Goal: Task Accomplishment & Management: Use online tool/utility

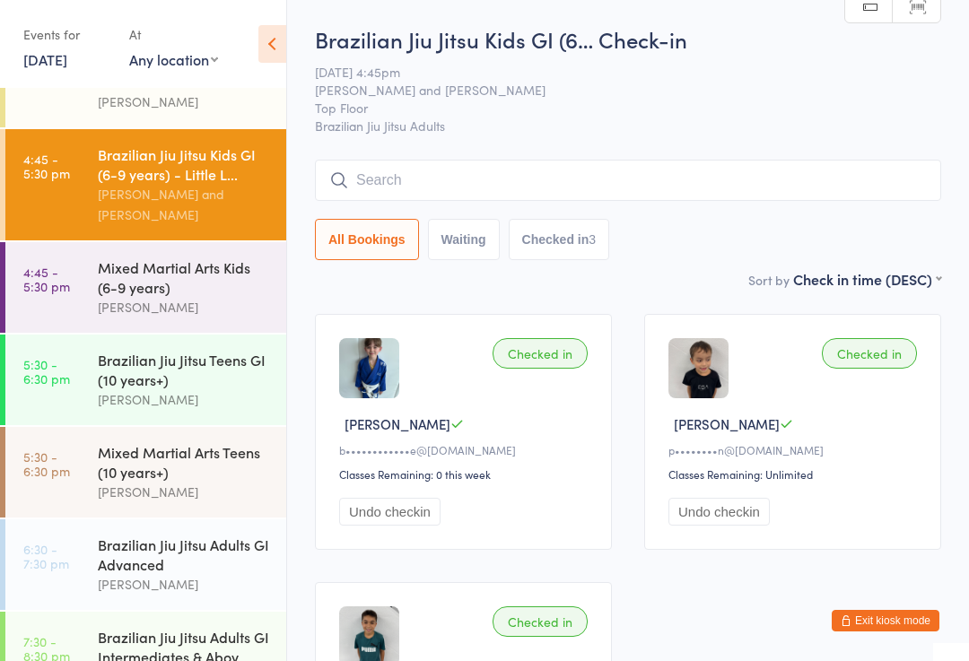
scroll to position [69, 0]
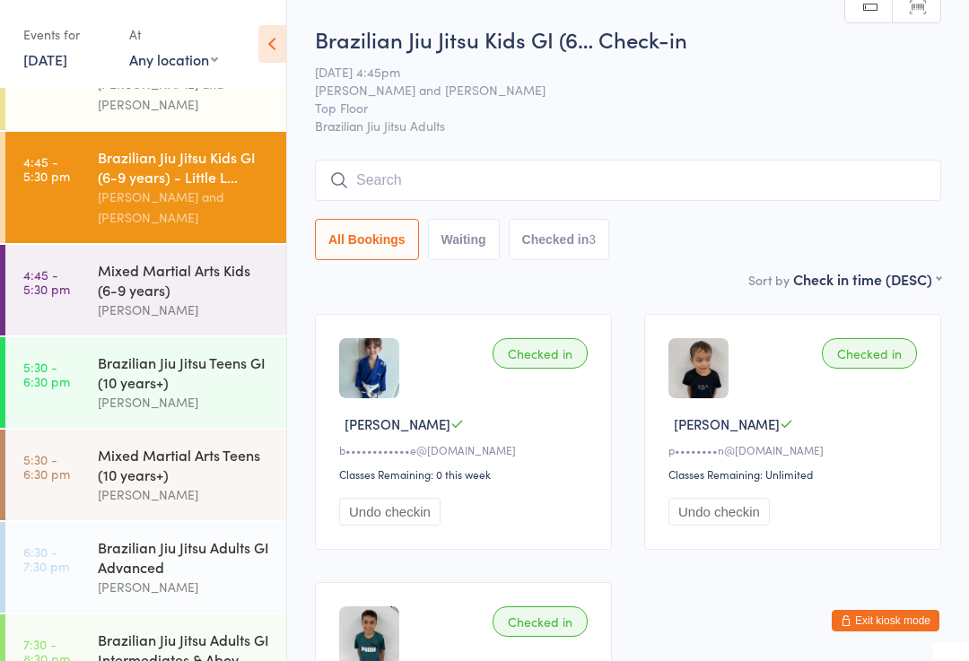
click at [214, 465] on div "Mixed Martial Arts Teens (10 years+)" at bounding box center [184, 464] width 173 height 39
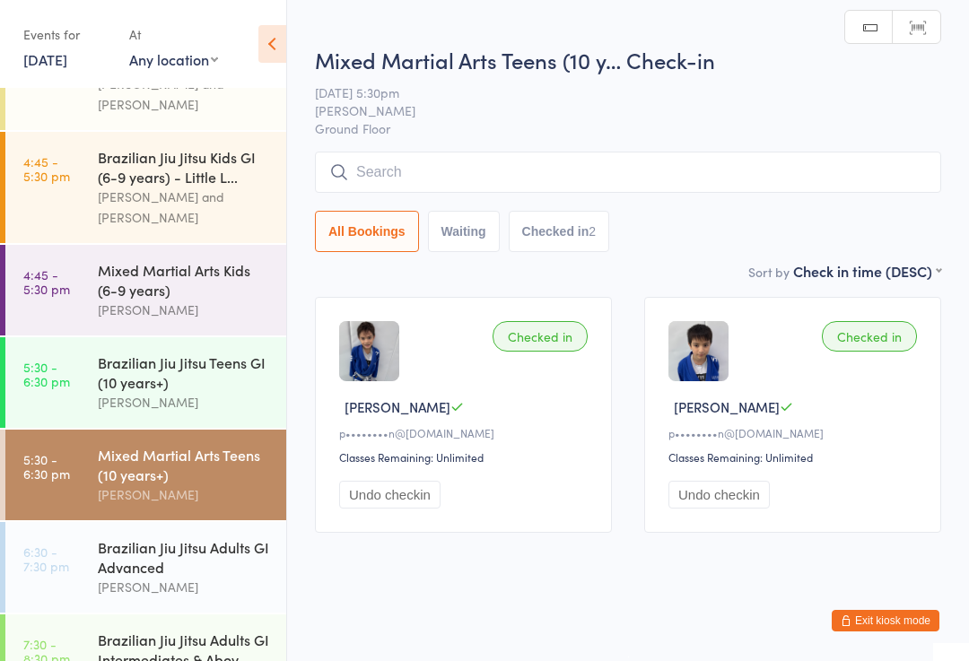
click at [779, 190] on input "search" at bounding box center [628, 172] width 626 height 41
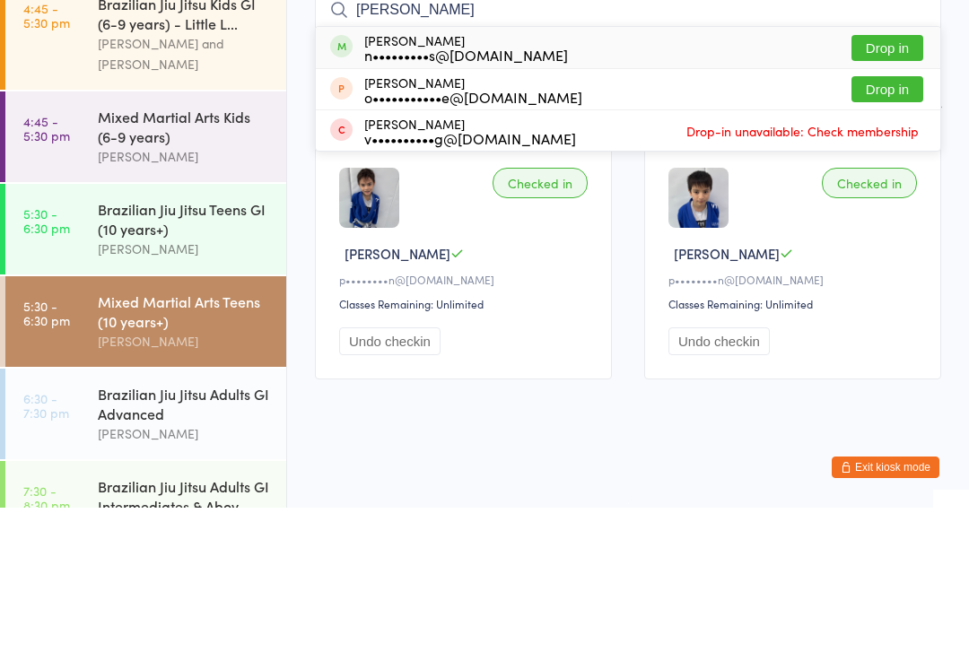
type input "[PERSON_NAME]"
click at [883, 188] on button "Drop in" at bounding box center [887, 201] width 72 height 26
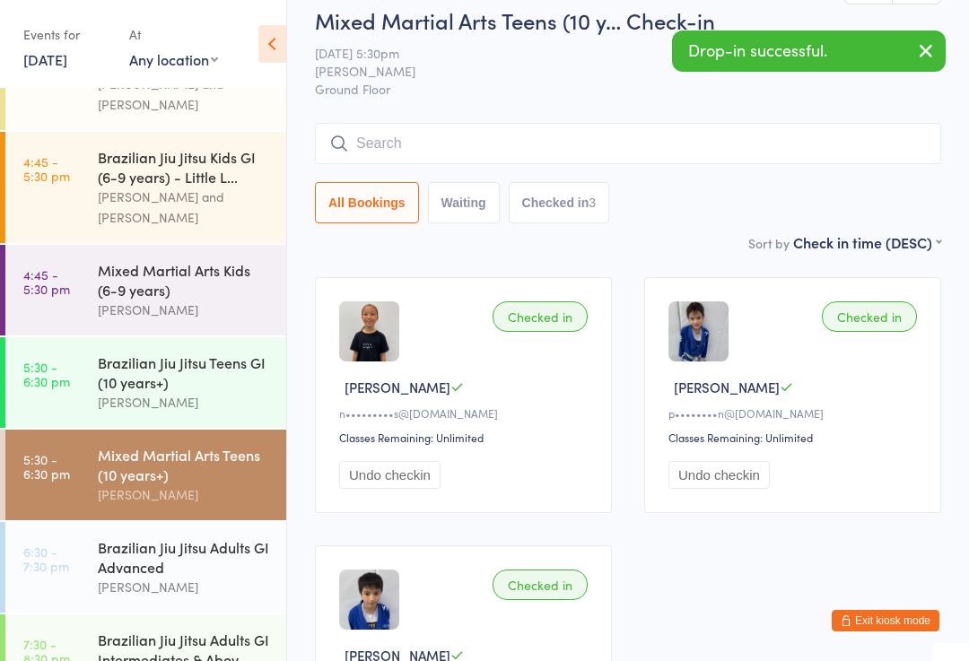
scroll to position [65, 0]
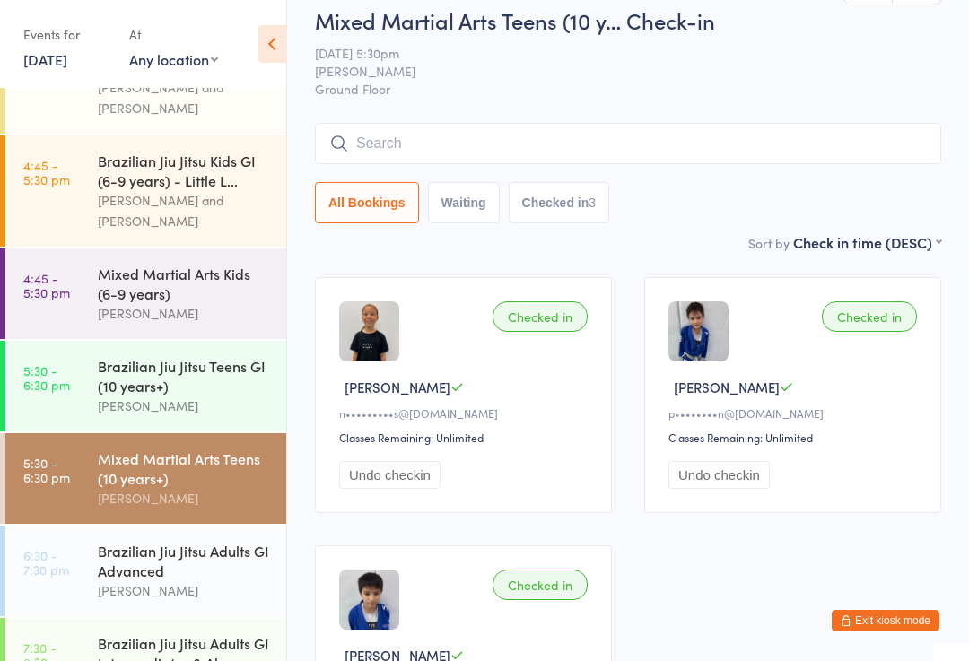
click at [224, 396] on div "[PERSON_NAME]" at bounding box center [184, 406] width 173 height 21
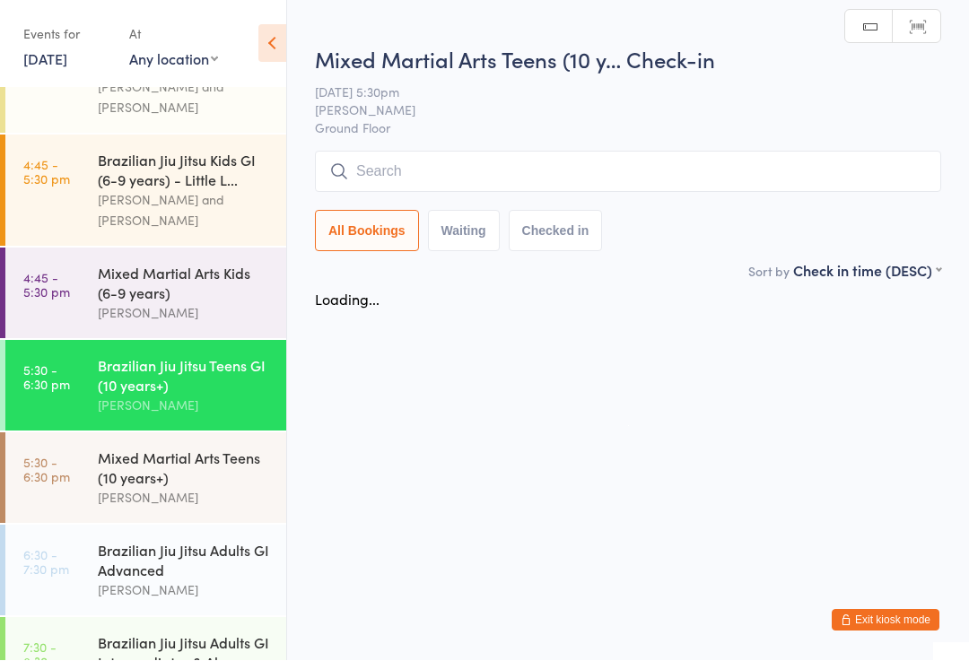
scroll to position [1, 0]
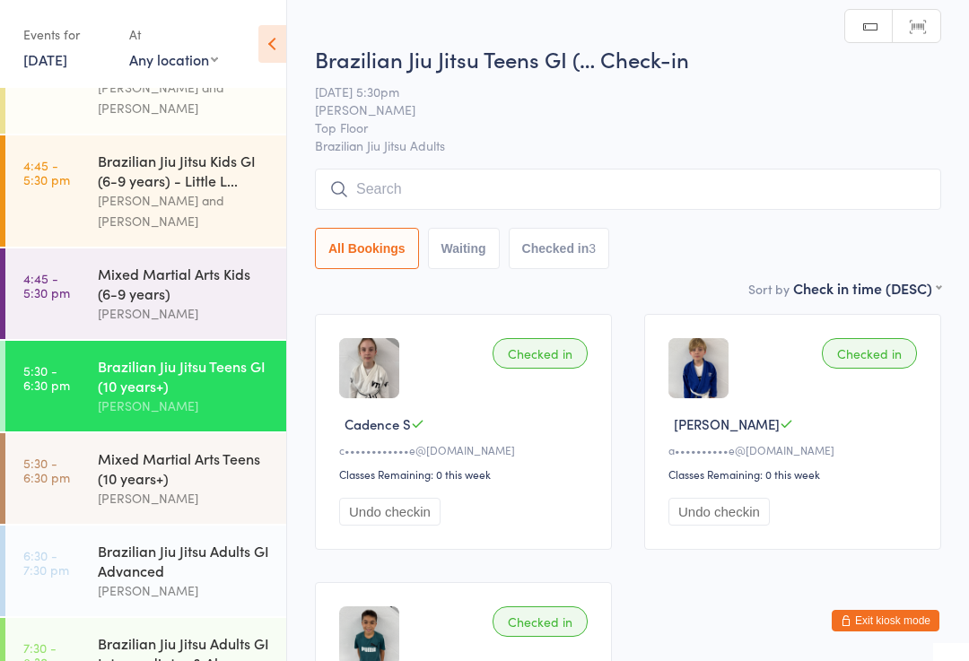
click at [518, 196] on input "search" at bounding box center [628, 189] width 626 height 41
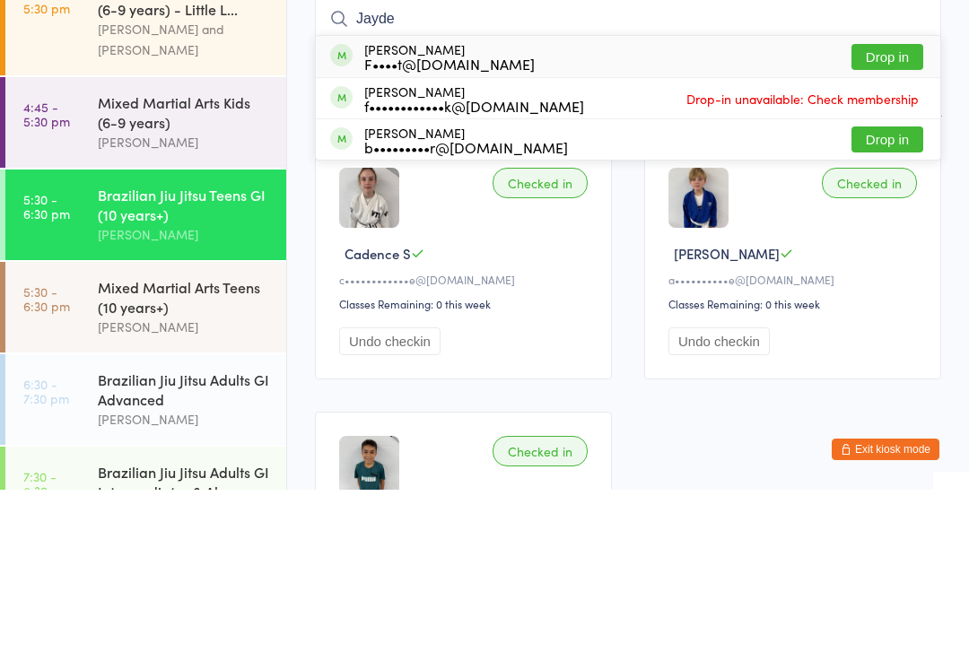
type input "Jayden"
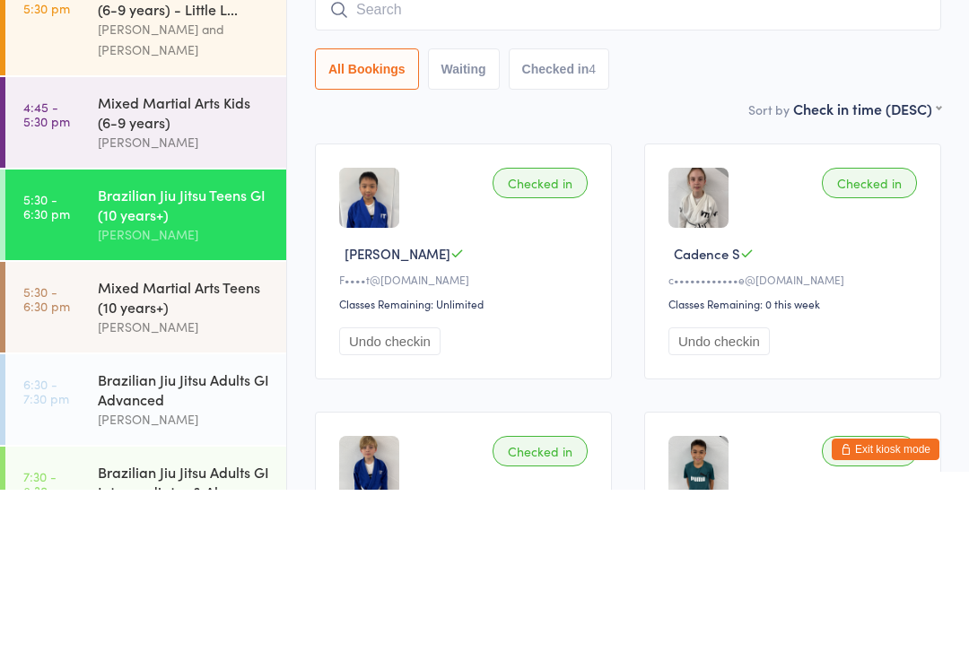
click at [88, 433] on link "5:30 - 6:30 pm Mixed Martial Arts Teens (10 years+) [PERSON_NAME]" at bounding box center [145, 478] width 281 height 91
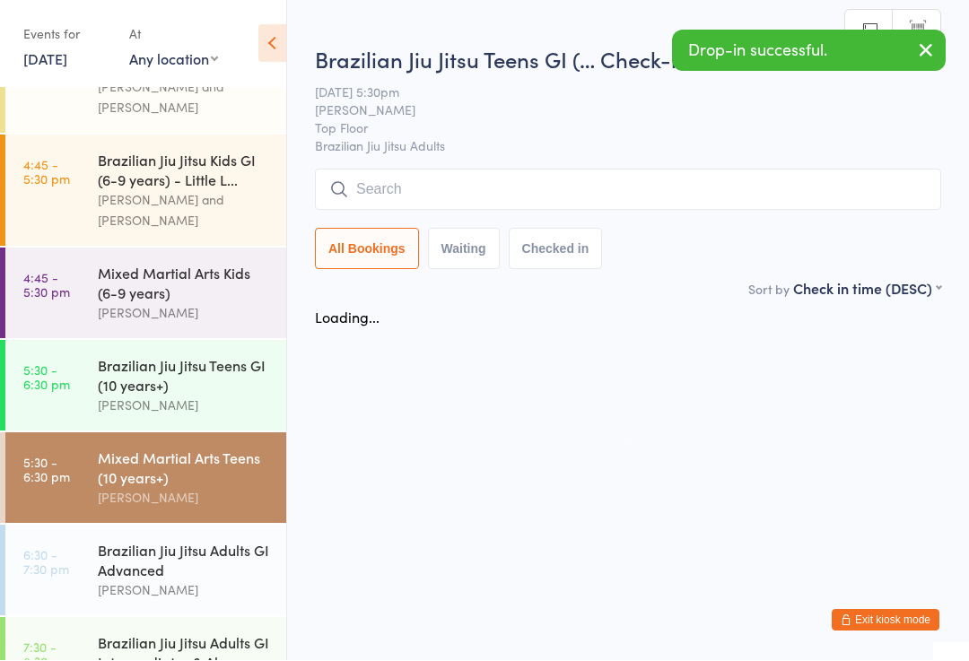
scroll to position [1, 0]
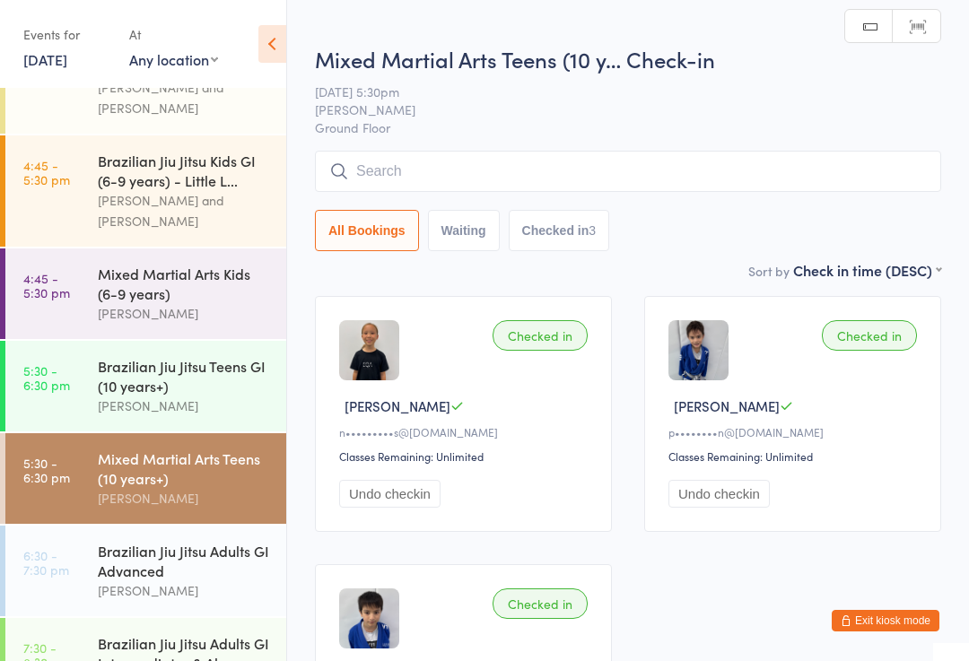
click at [743, 187] on input "search" at bounding box center [628, 171] width 626 height 41
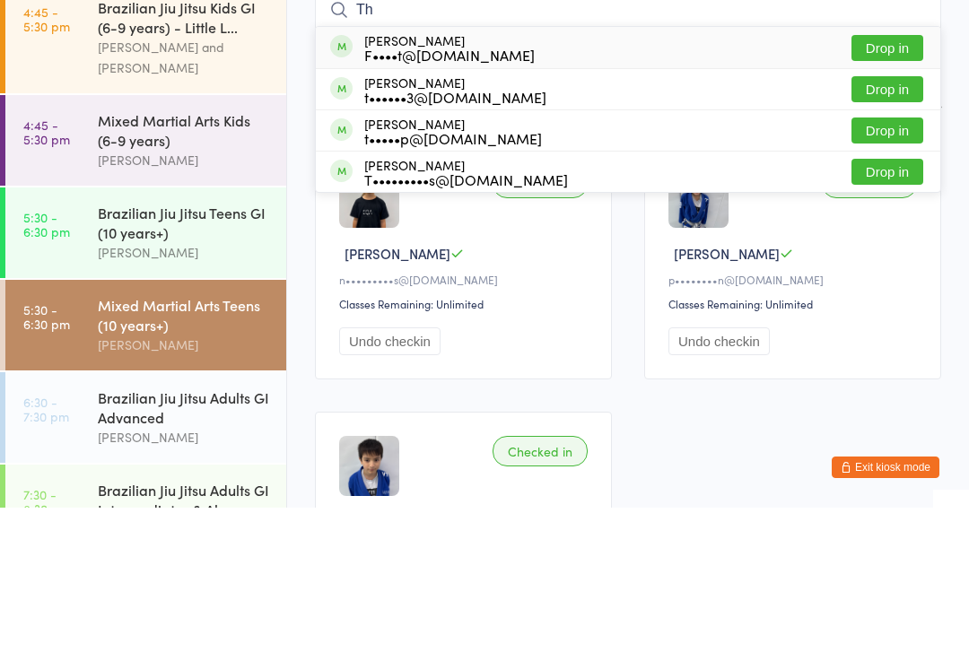
type input "Th"
click at [892, 188] on button "Drop in" at bounding box center [887, 201] width 72 height 26
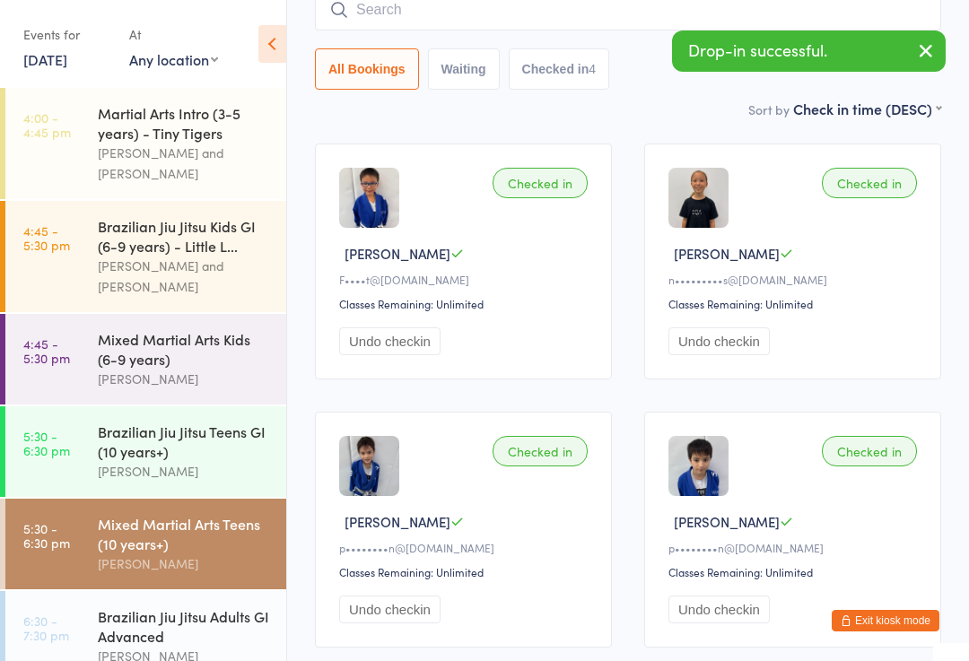
click at [166, 344] on div "Mixed Martial Arts Kids (6-9 years)" at bounding box center [184, 348] width 173 height 39
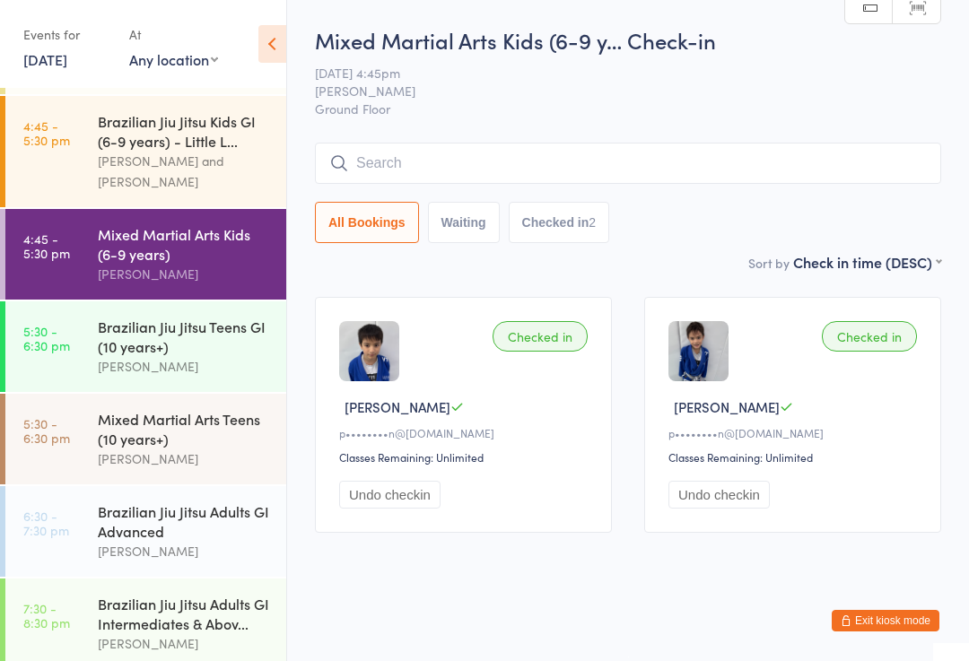
scroll to position [106, 0]
click at [41, 441] on link "5:30 - 6:30 pm Mixed Martial Arts Teens (10 years+) [PERSON_NAME]" at bounding box center [145, 438] width 281 height 91
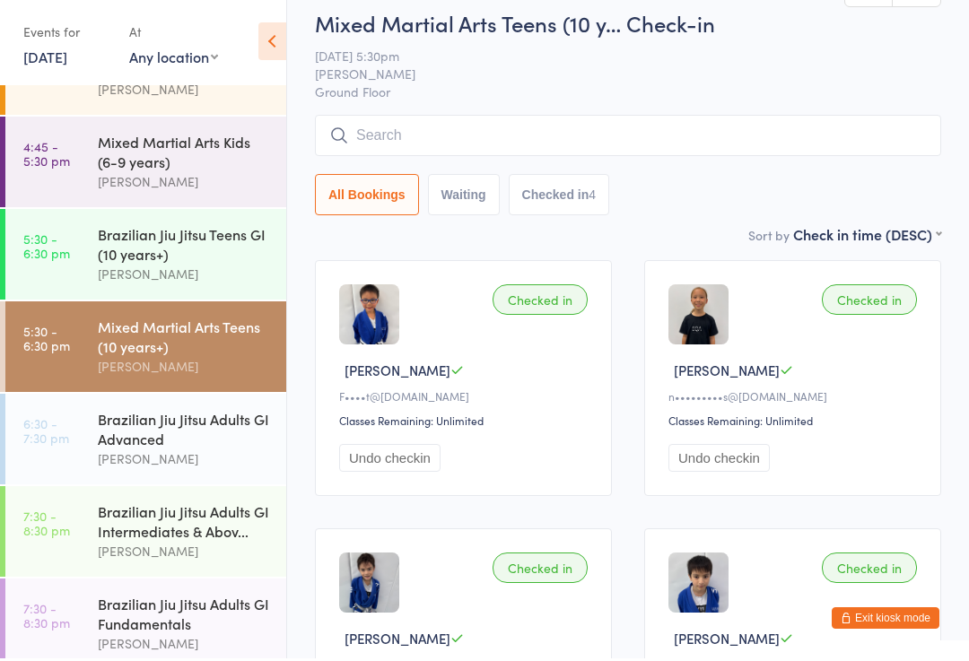
scroll to position [216, 0]
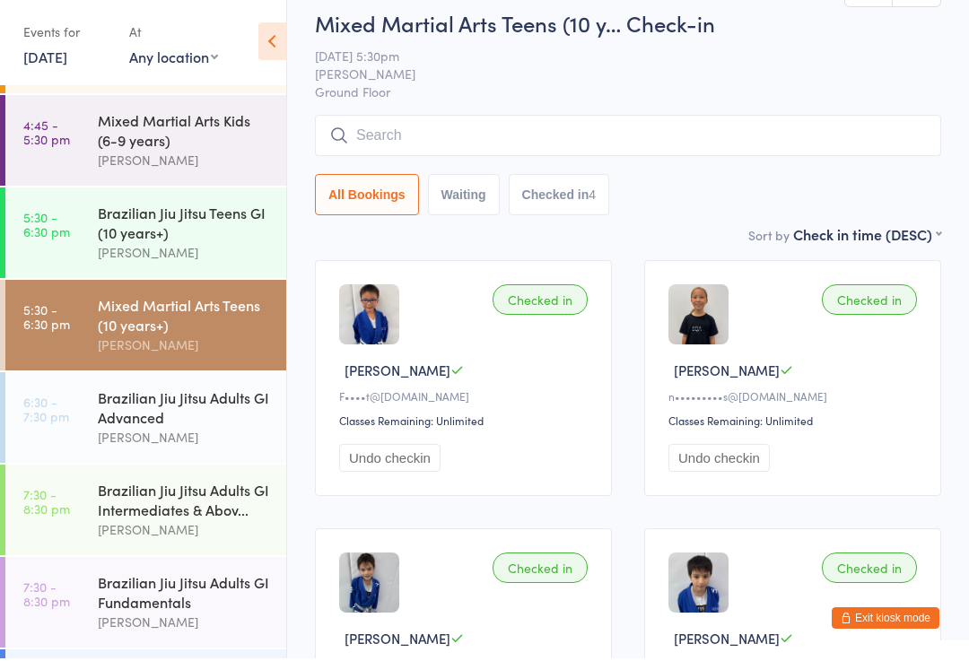
click at [209, 432] on div "[PERSON_NAME]" at bounding box center [184, 440] width 173 height 21
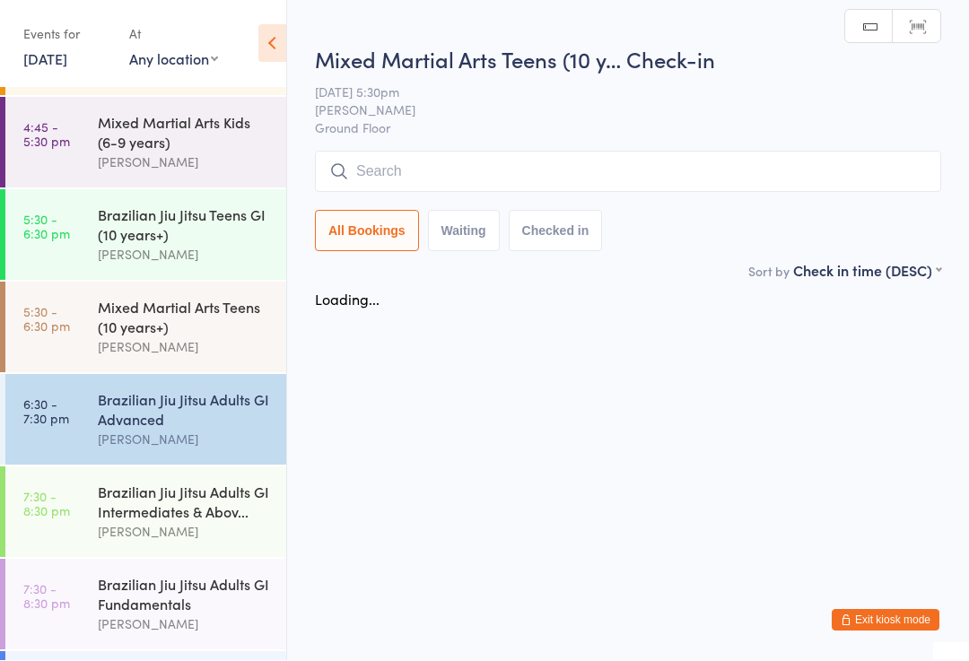
scroll to position [1, 0]
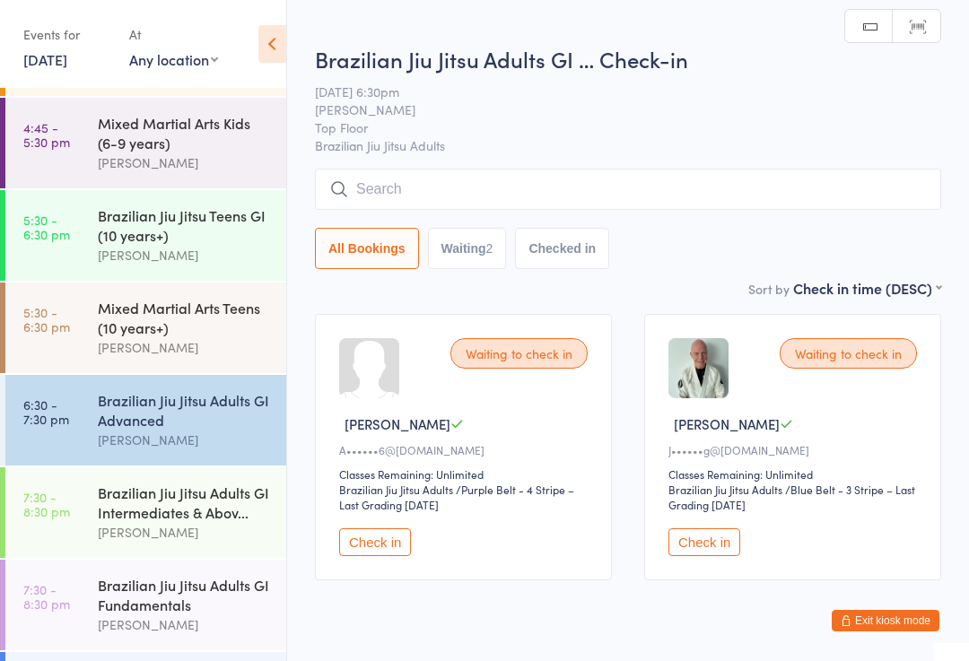
click at [803, 179] on input "search" at bounding box center [628, 189] width 626 height 41
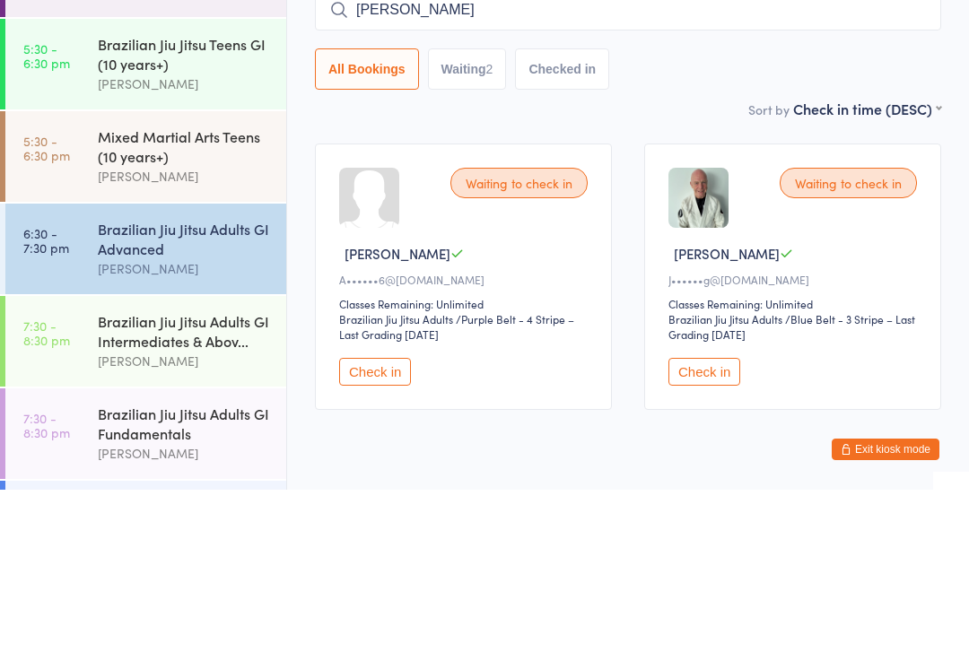
type input "[PERSON_NAME]"
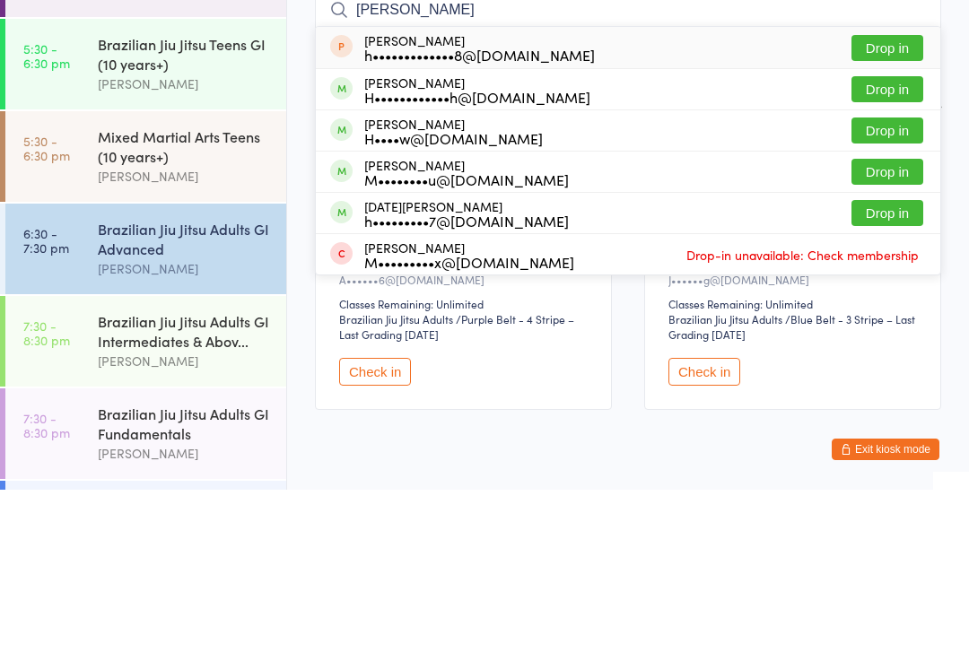
click at [895, 248] on button "Drop in" at bounding box center [887, 261] width 72 height 26
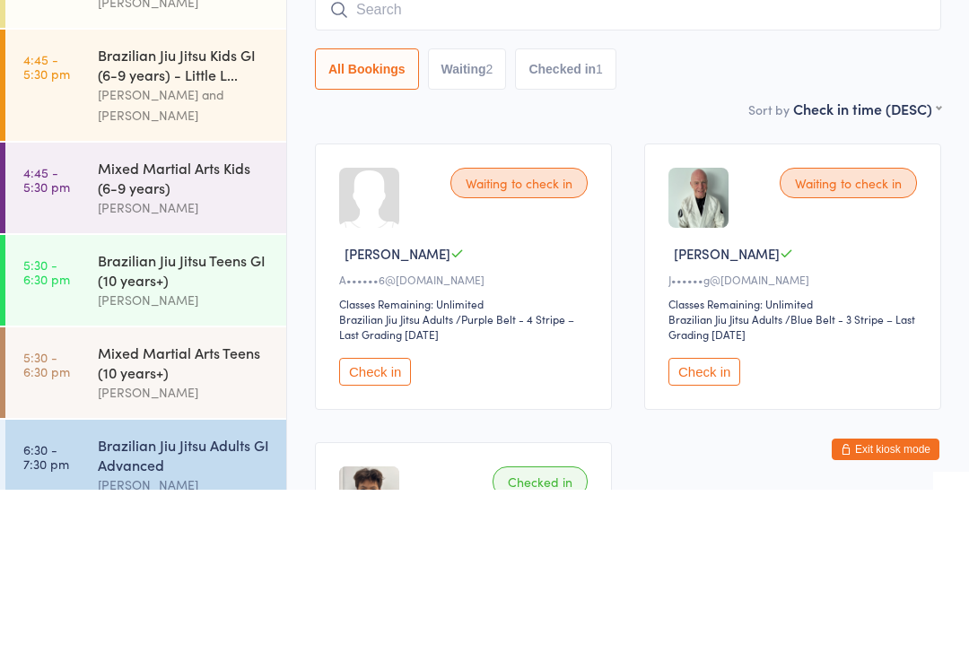
scroll to position [37, 0]
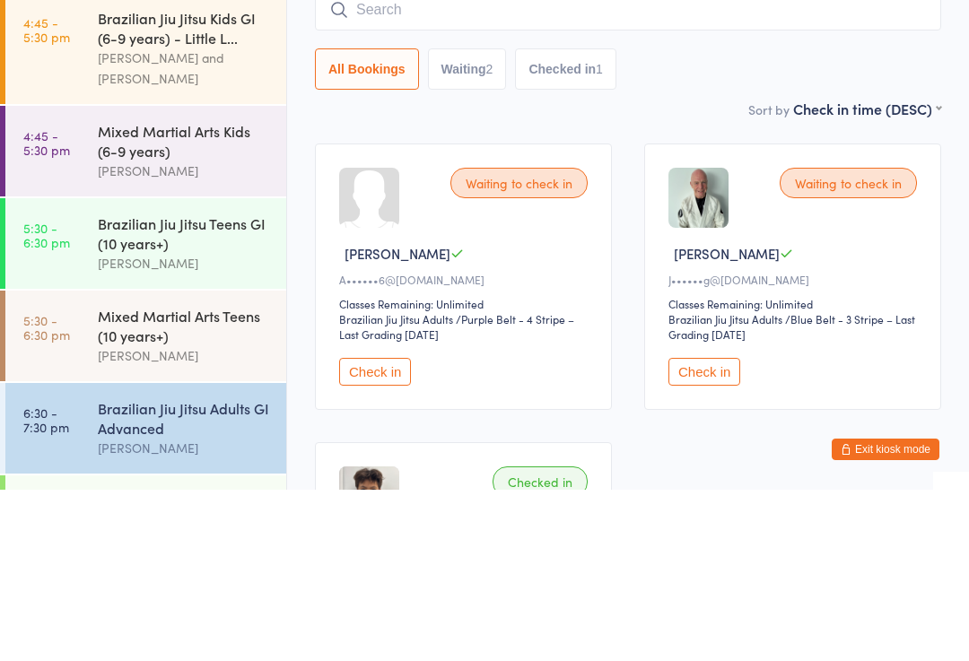
click at [205, 385] on div "Brazilian Jiu Jitsu Teens GI (10 years+)" at bounding box center [184, 404] width 173 height 39
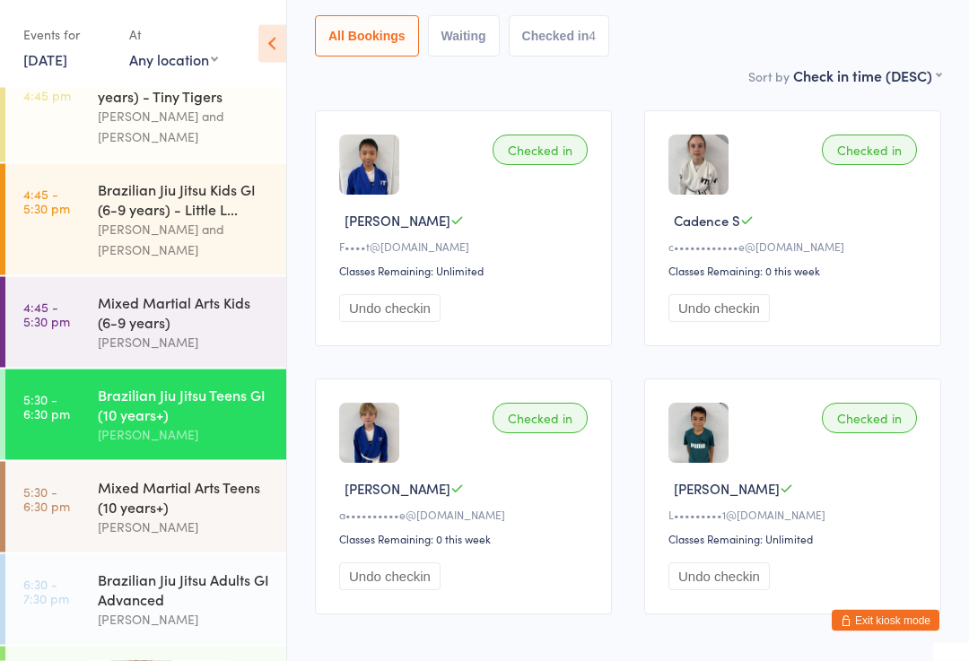
scroll to position [205, 0]
click at [150, 416] on div "Brazilian Jiu Jitsu Teens GI (10 years+)" at bounding box center [184, 404] width 173 height 39
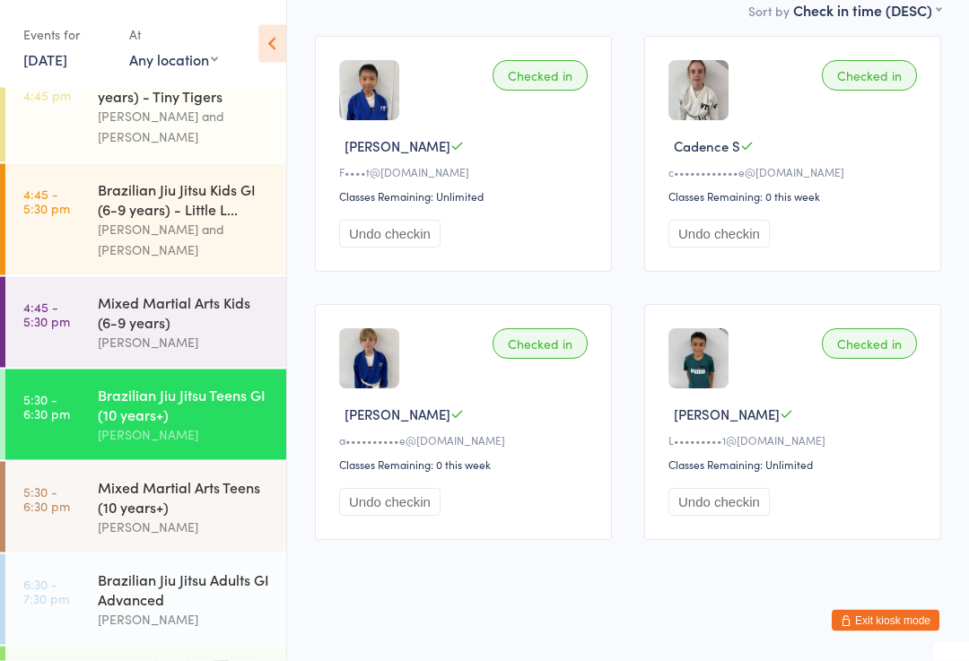
scroll to position [279, 0]
click at [180, 491] on div "Mixed Martial Arts Teens (10 years+)" at bounding box center [184, 496] width 173 height 39
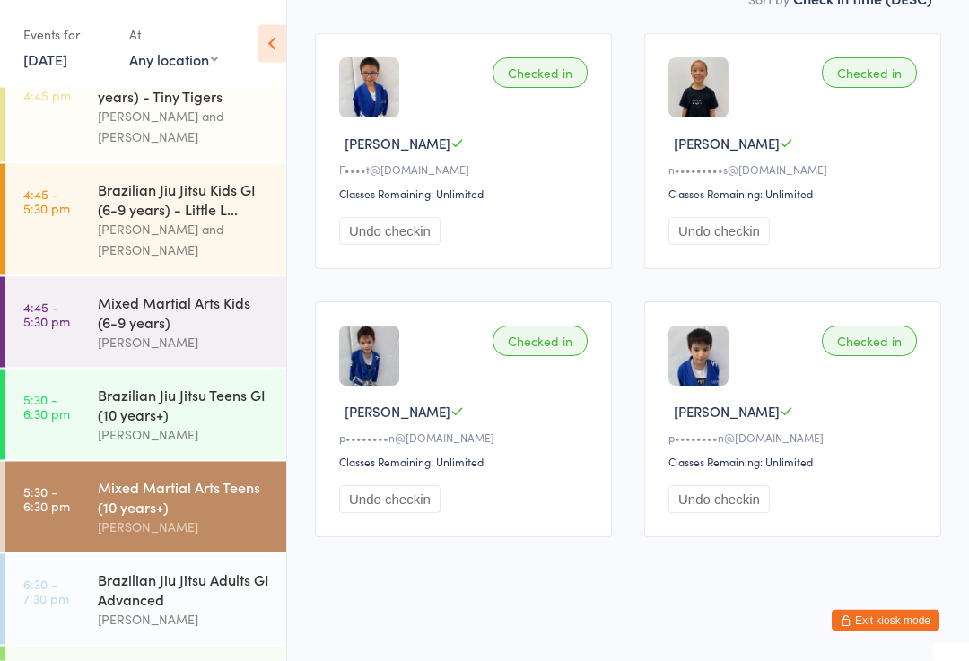
scroll to position [263, 0]
click at [241, 517] on div "[PERSON_NAME]" at bounding box center [184, 527] width 173 height 21
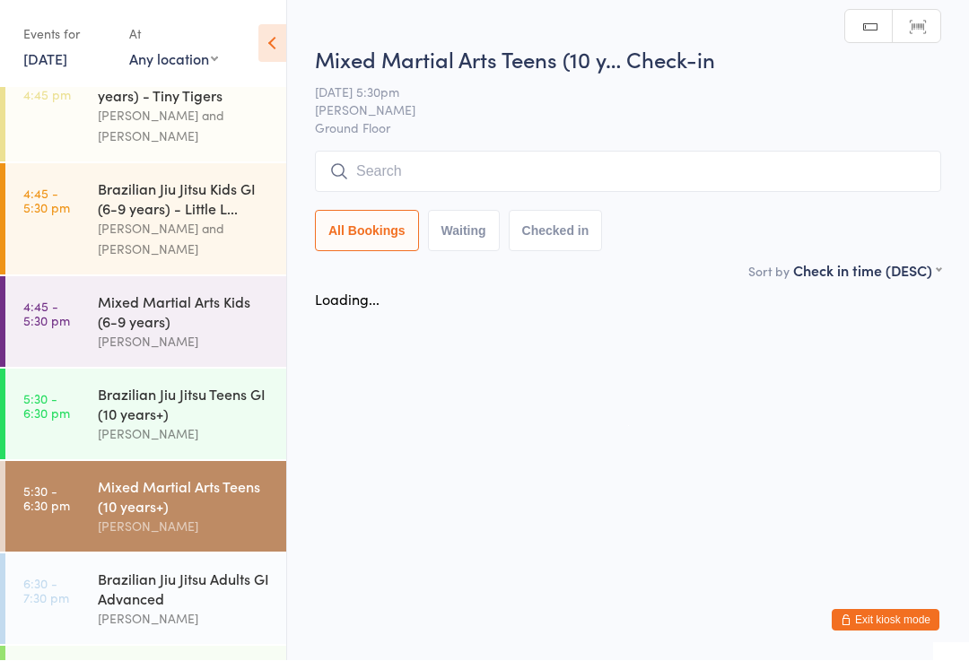
scroll to position [1, 0]
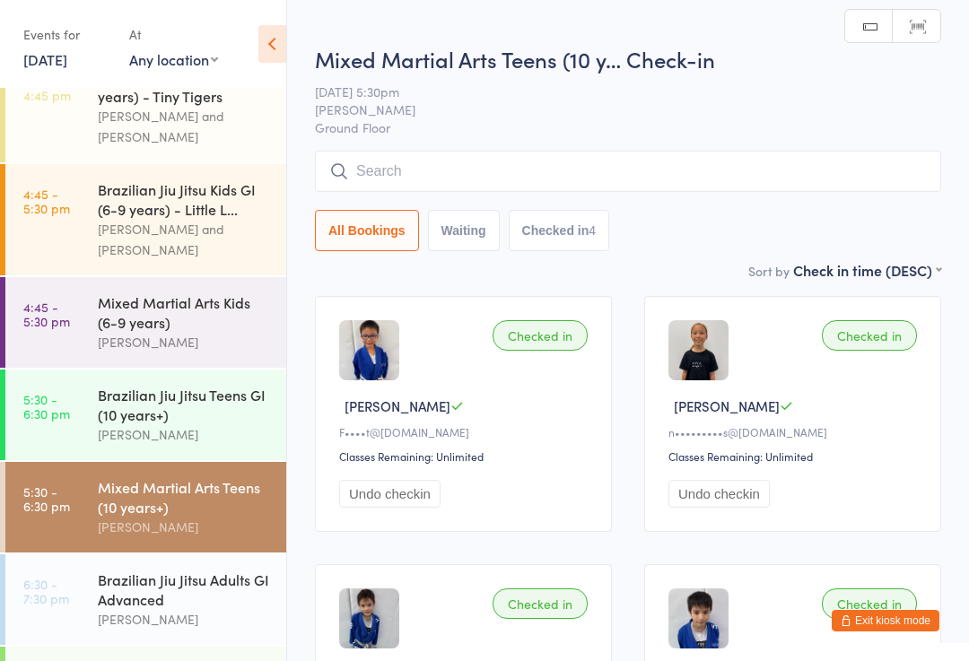
click at [738, 179] on input "search" at bounding box center [628, 171] width 626 height 41
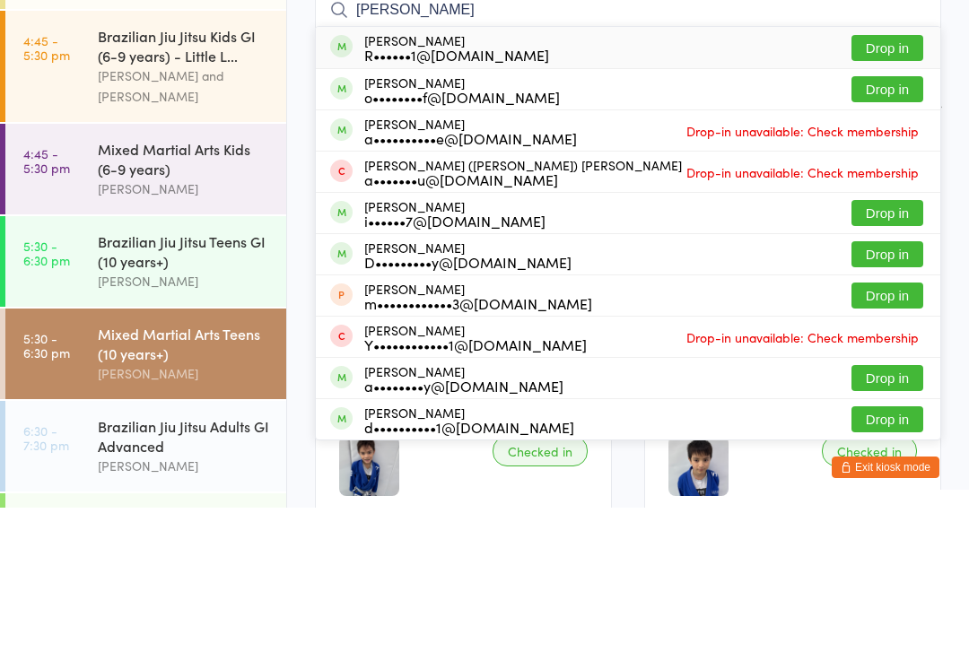
type input "[PERSON_NAME]"
click at [891, 188] on button "Drop in" at bounding box center [887, 201] width 72 height 26
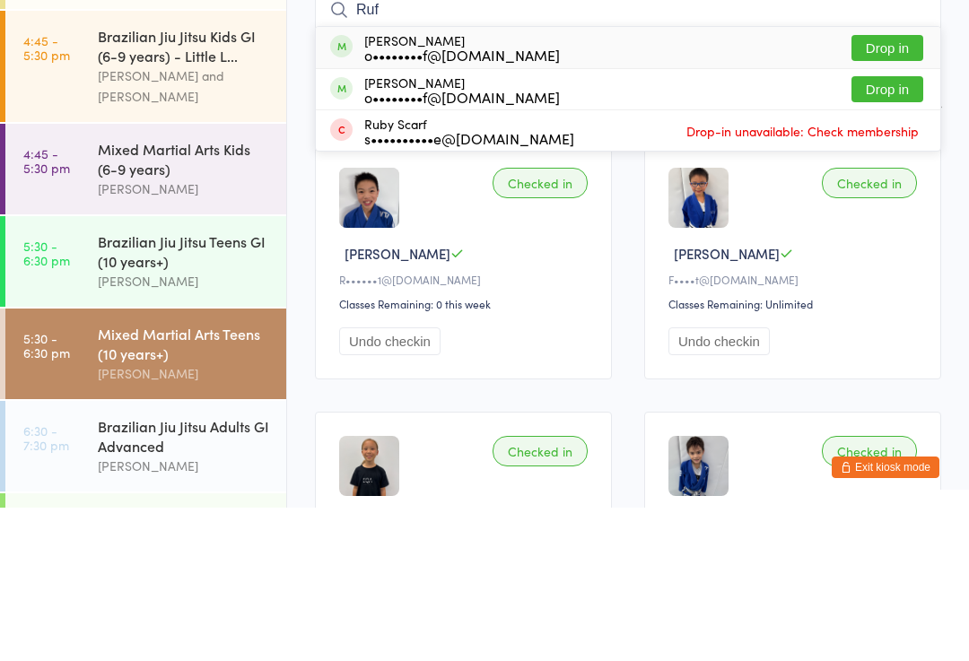
type input "Ruf"
click at [894, 230] on button "Drop in" at bounding box center [887, 243] width 72 height 26
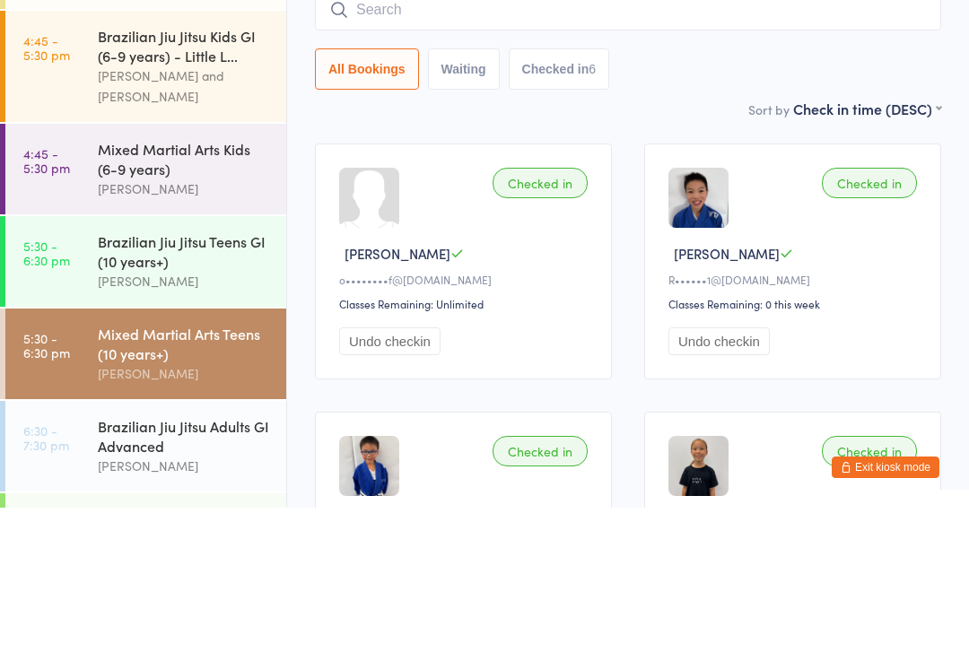
click at [684, 202] on div "All Bookings Waiting Checked in 6" at bounding box center [628, 222] width 626 height 41
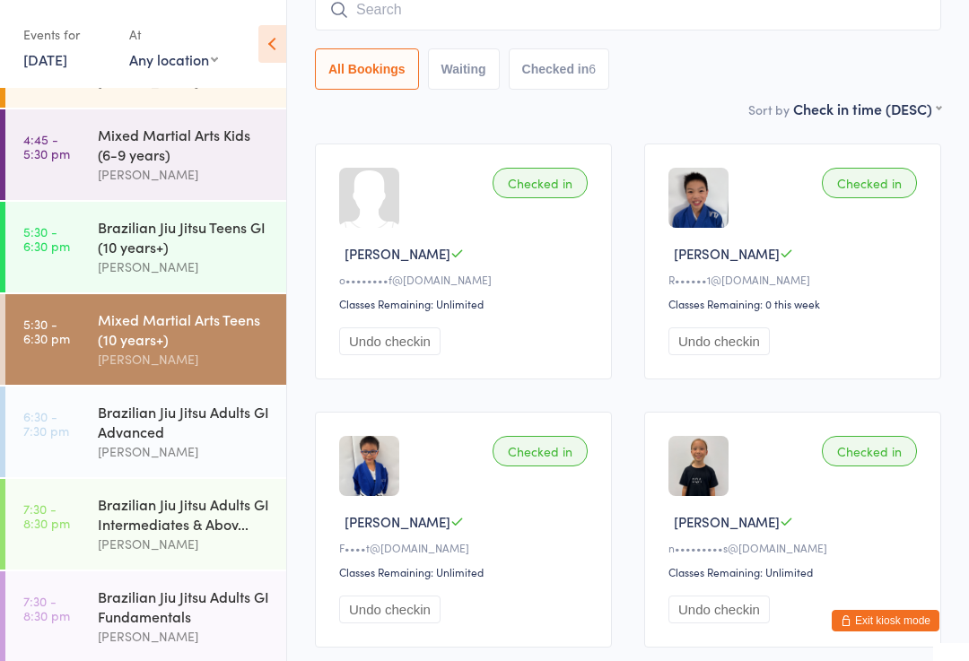
scroll to position [209, 0]
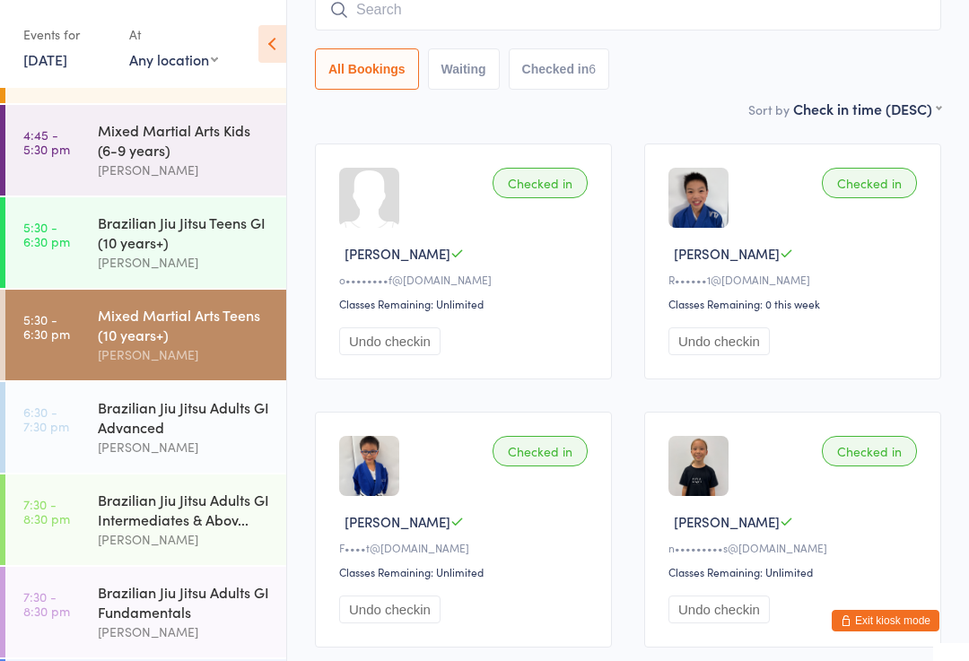
click at [201, 235] on div "Brazilian Jiu Jitsu Teens GI (10 years+)" at bounding box center [184, 232] width 173 height 39
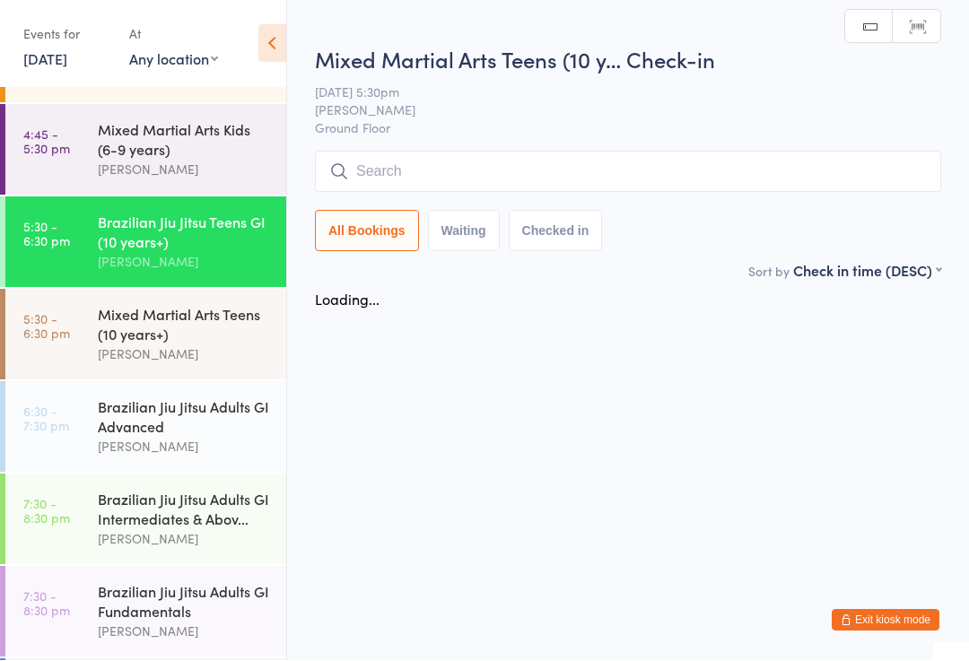
scroll to position [1, 0]
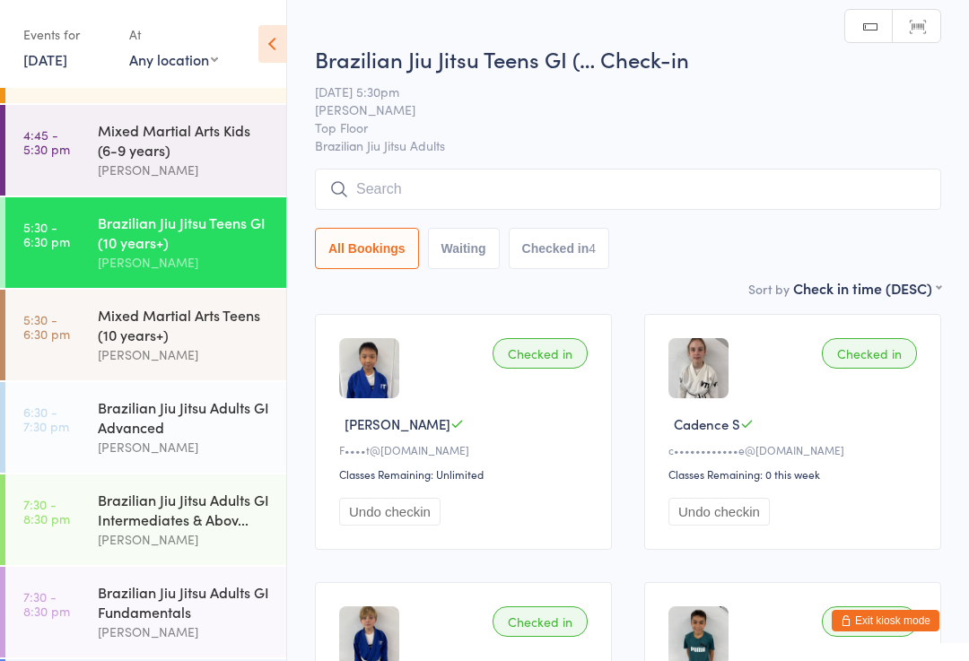
click at [438, 204] on input "search" at bounding box center [628, 189] width 626 height 41
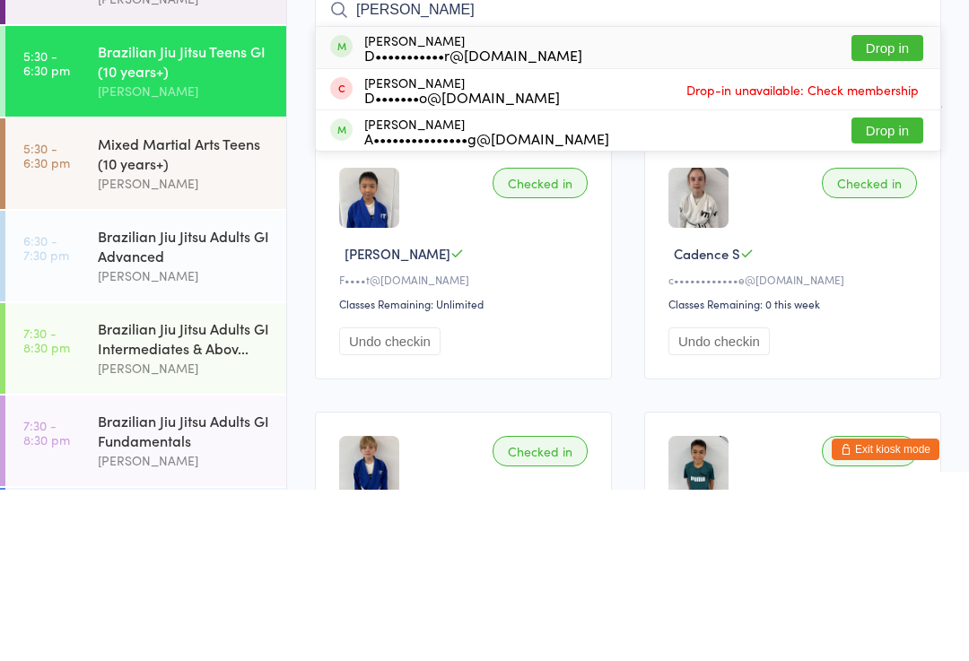
type input "[PERSON_NAME]"
click at [887, 206] on button "Drop in" at bounding box center [887, 219] width 72 height 26
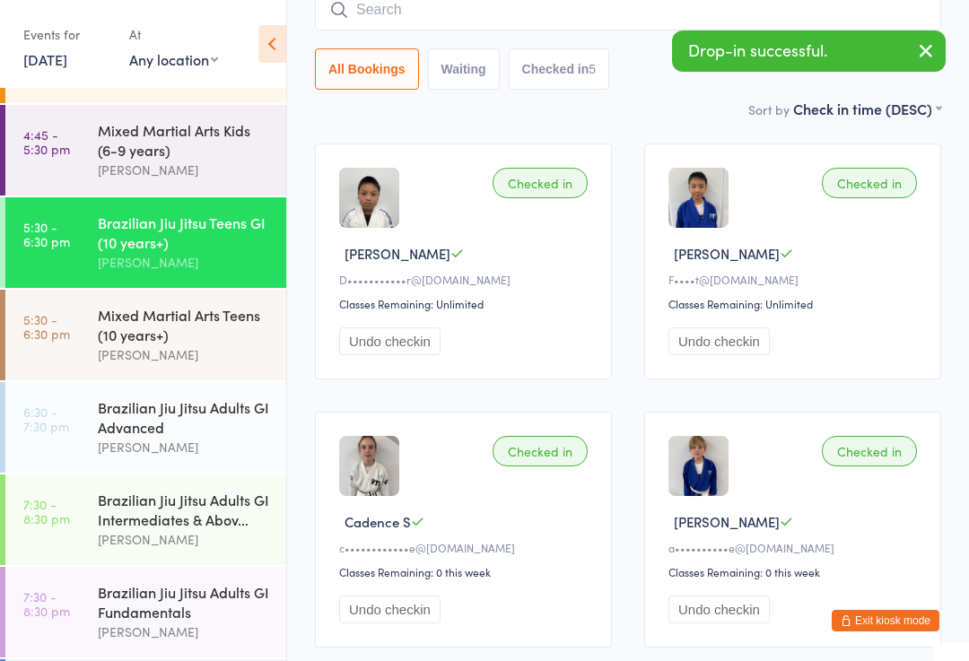
click at [189, 419] on div "Brazilian Jiu Jitsu Adults GI Advanced" at bounding box center [184, 416] width 173 height 39
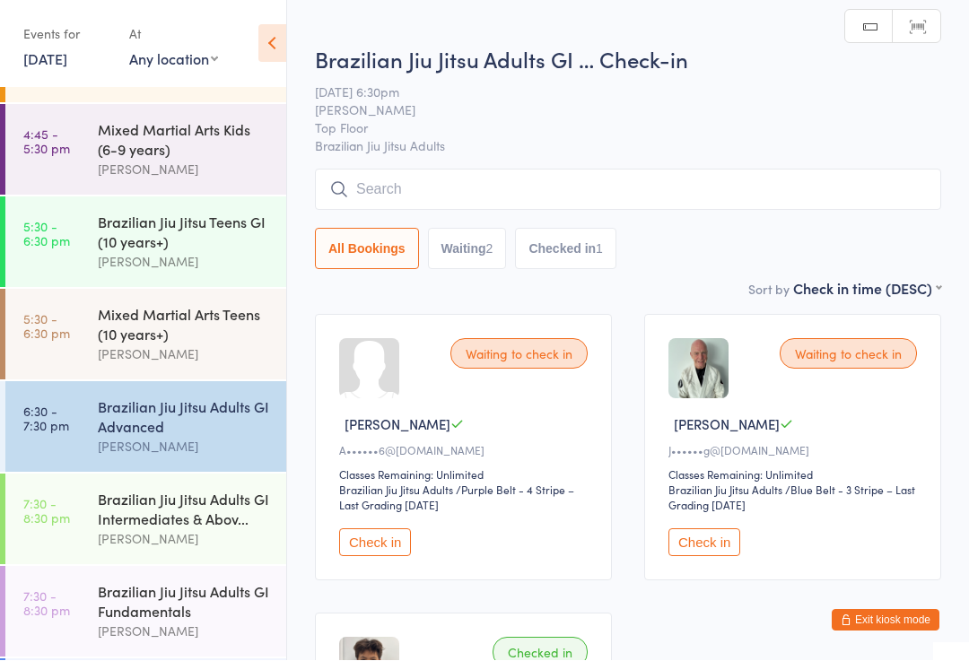
scroll to position [1, 0]
click at [467, 194] on input "search" at bounding box center [628, 189] width 626 height 41
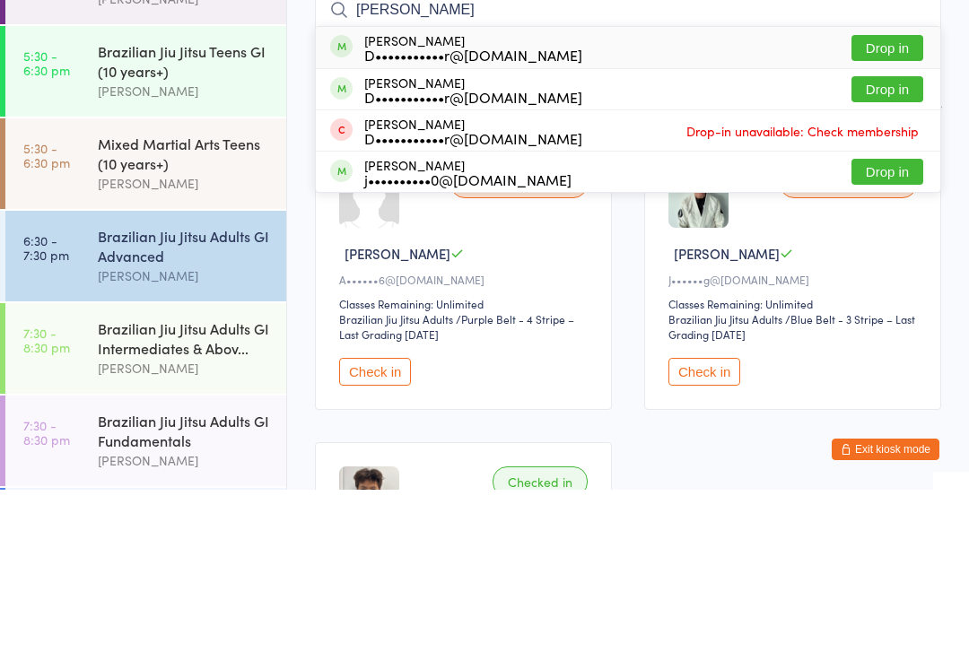
type input "[PERSON_NAME]"
click at [892, 248] on button "Drop in" at bounding box center [887, 261] width 72 height 26
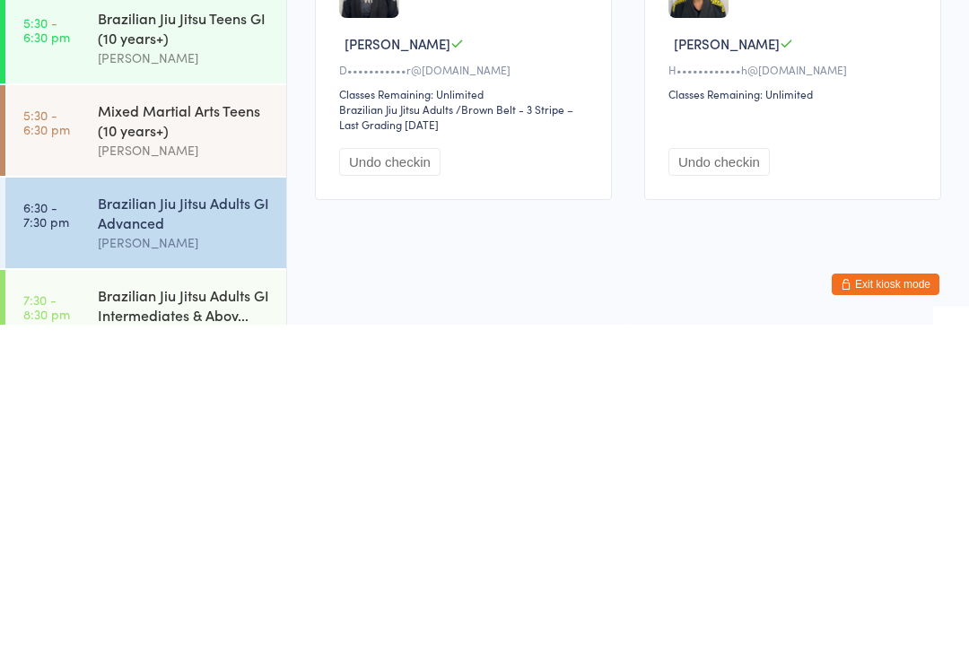
scroll to position [65, 0]
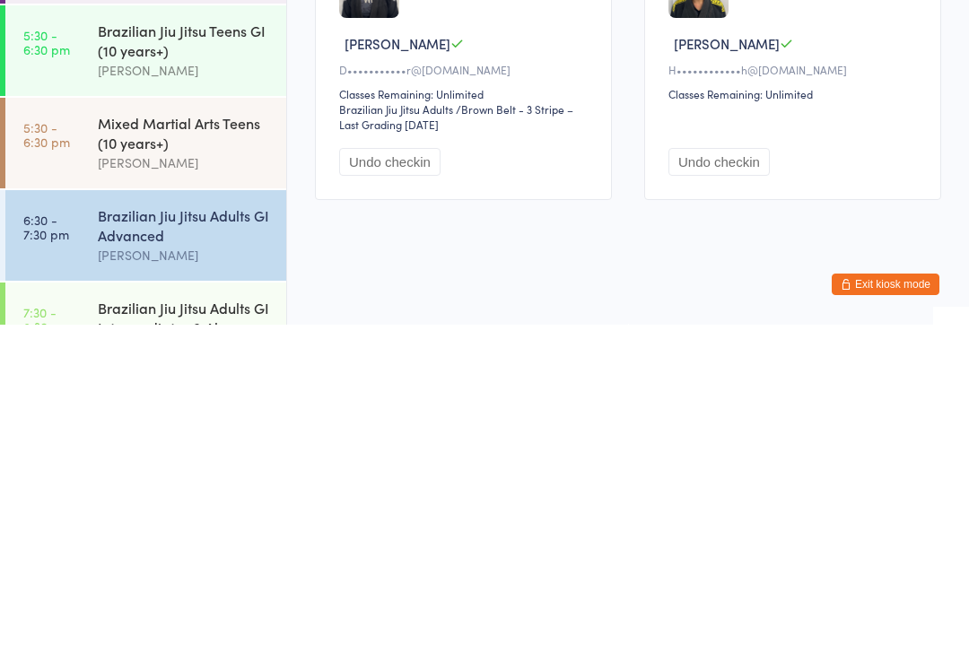
click at [191, 449] on div "Mixed Martial Arts Teens (10 years+)" at bounding box center [184, 468] width 173 height 39
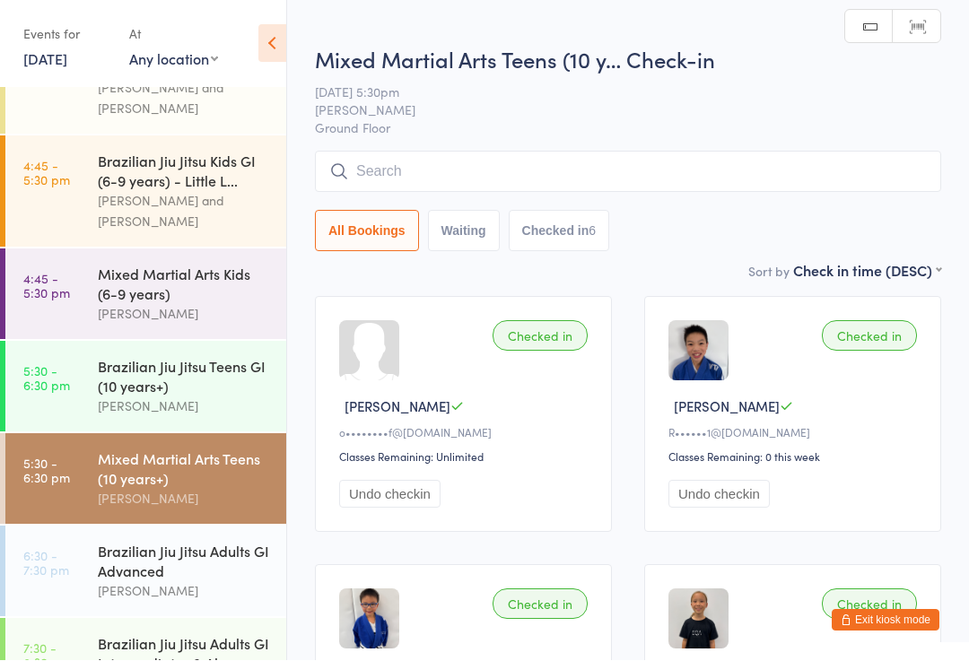
scroll to position [1, 0]
click at [519, 161] on input "search" at bounding box center [628, 171] width 626 height 41
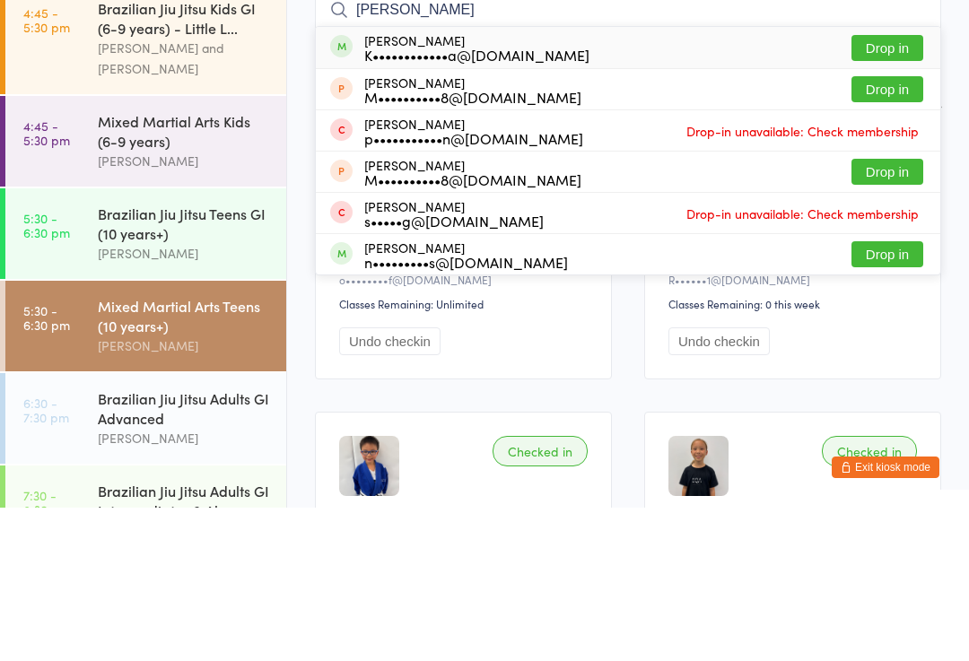
type input "[PERSON_NAME]"
click at [902, 188] on button "Drop in" at bounding box center [887, 201] width 72 height 26
